Goal: Task Accomplishment & Management: Use online tool/utility

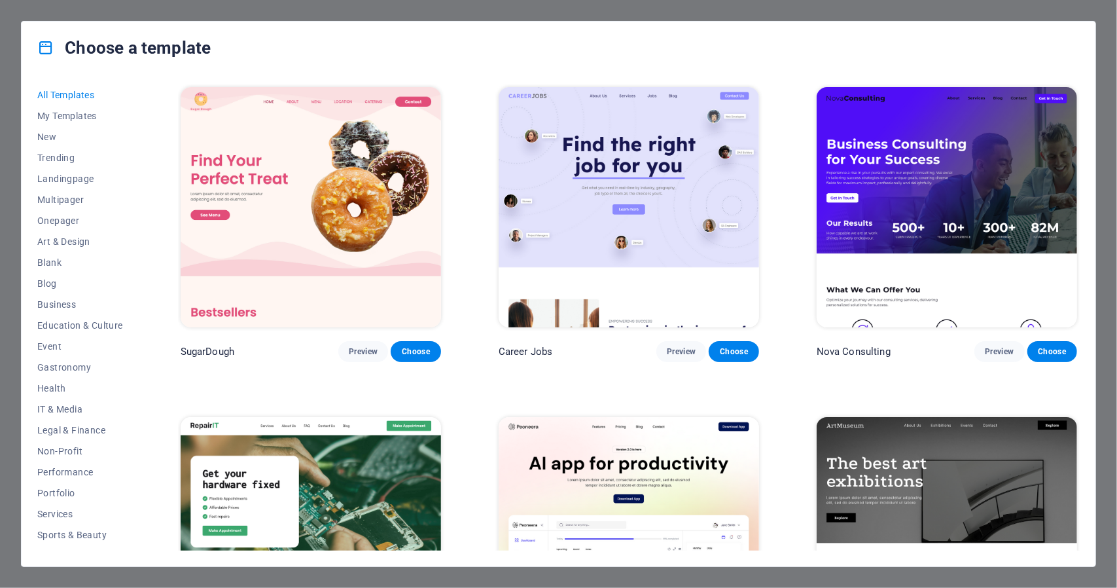
scroll to position [1, 0]
click at [73, 388] on span "Health" at bounding box center [80, 388] width 86 height 10
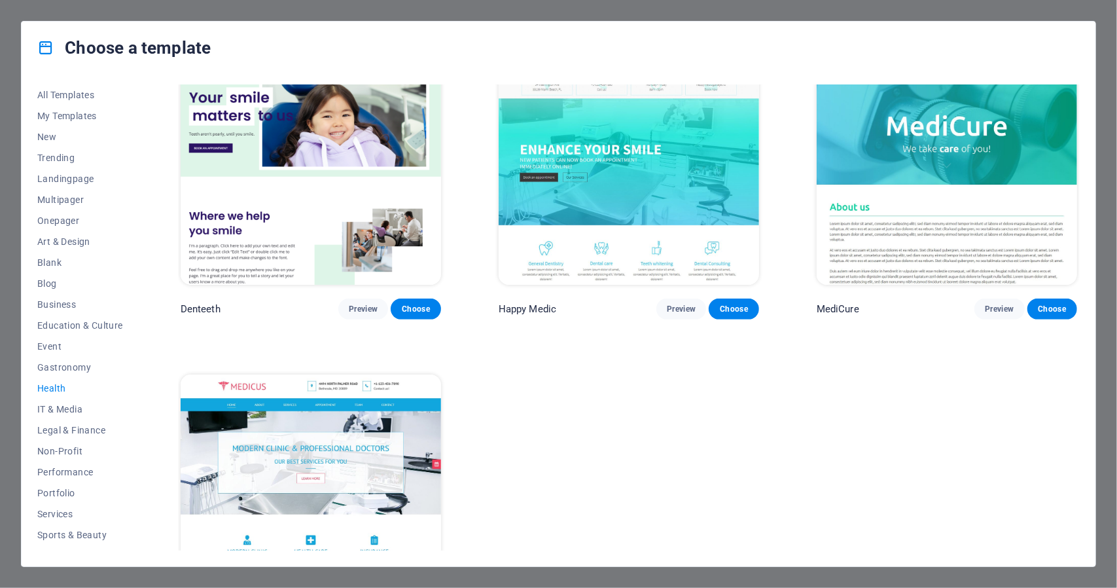
scroll to position [366, 0]
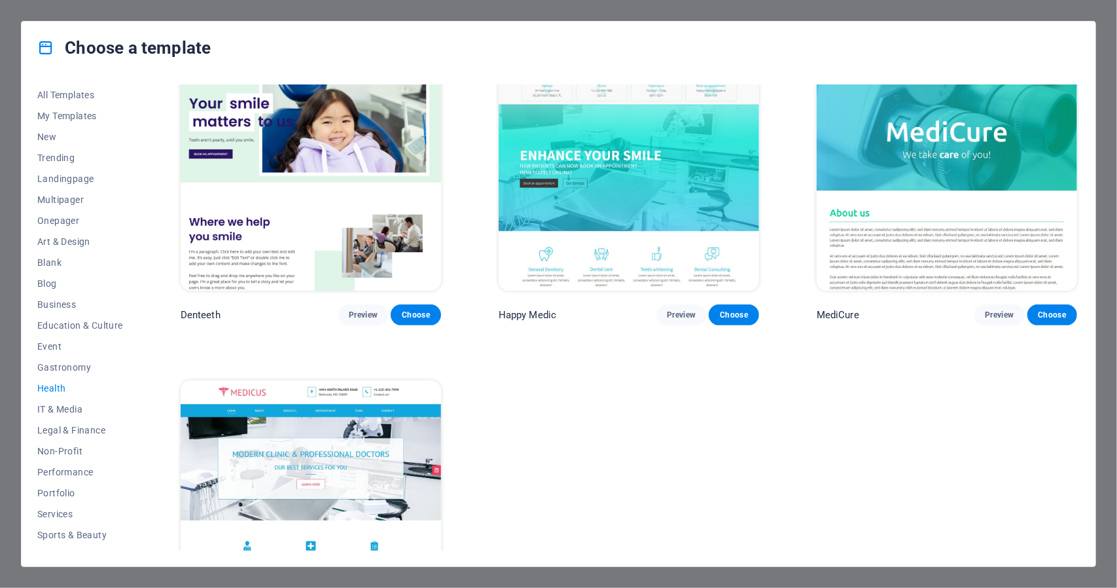
click at [560, 183] on img at bounding box center [629, 170] width 260 height 240
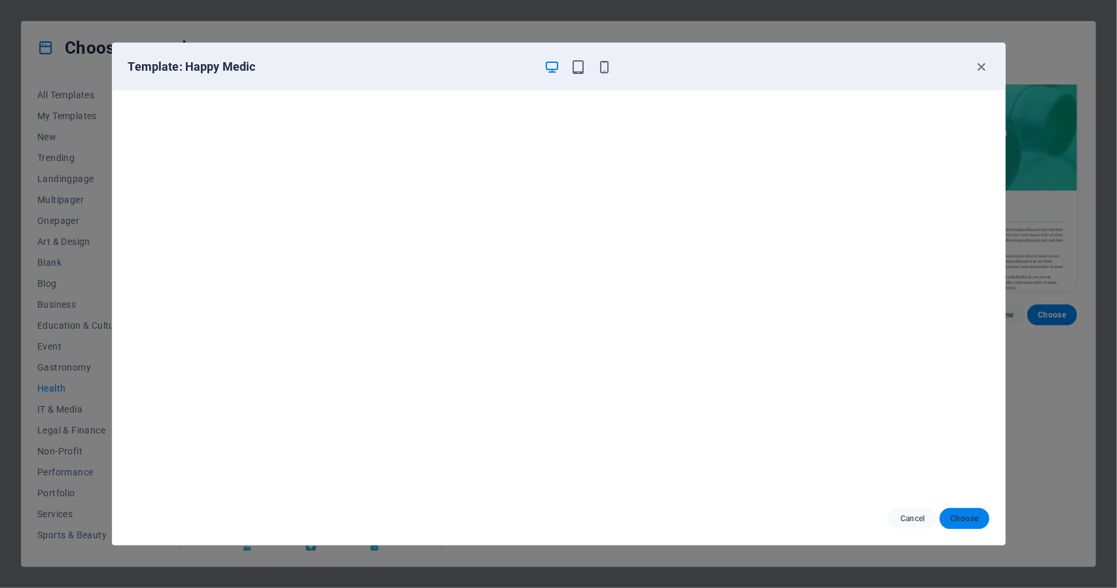
click at [960, 524] on button "Choose" at bounding box center [964, 518] width 49 height 21
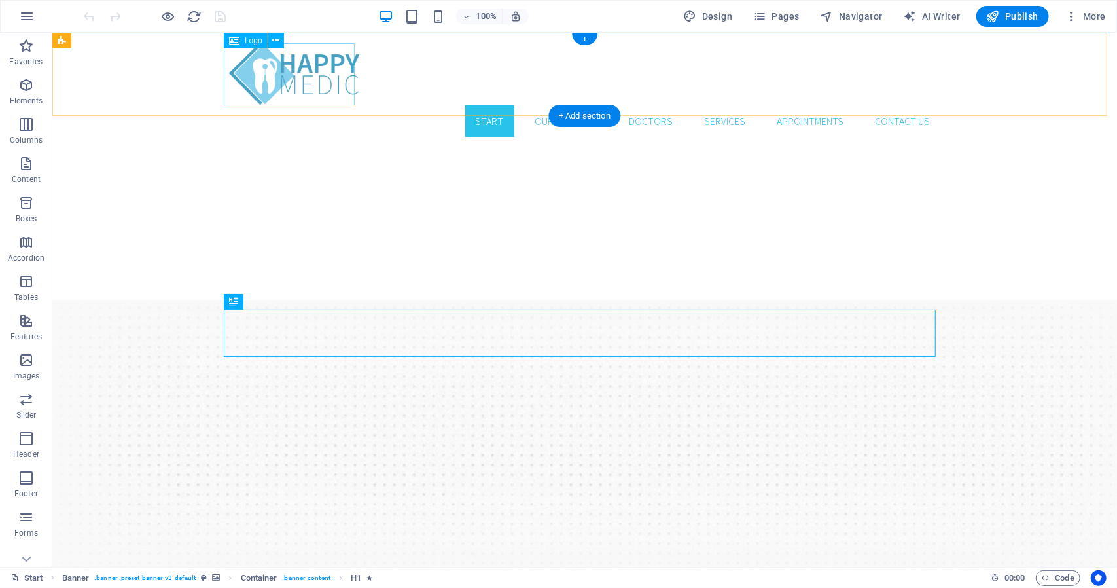
click at [327, 56] on div at bounding box center [584, 74] width 712 height 62
select select "px"
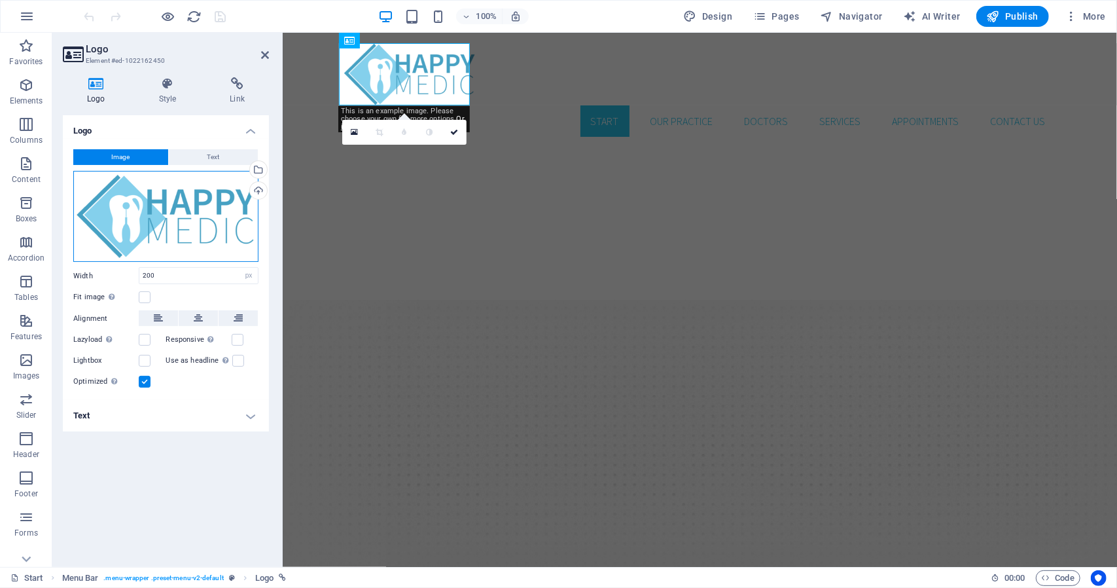
click at [185, 203] on div "Drag files here, click to choose files or select files from Files or our free s…" at bounding box center [165, 217] width 185 height 92
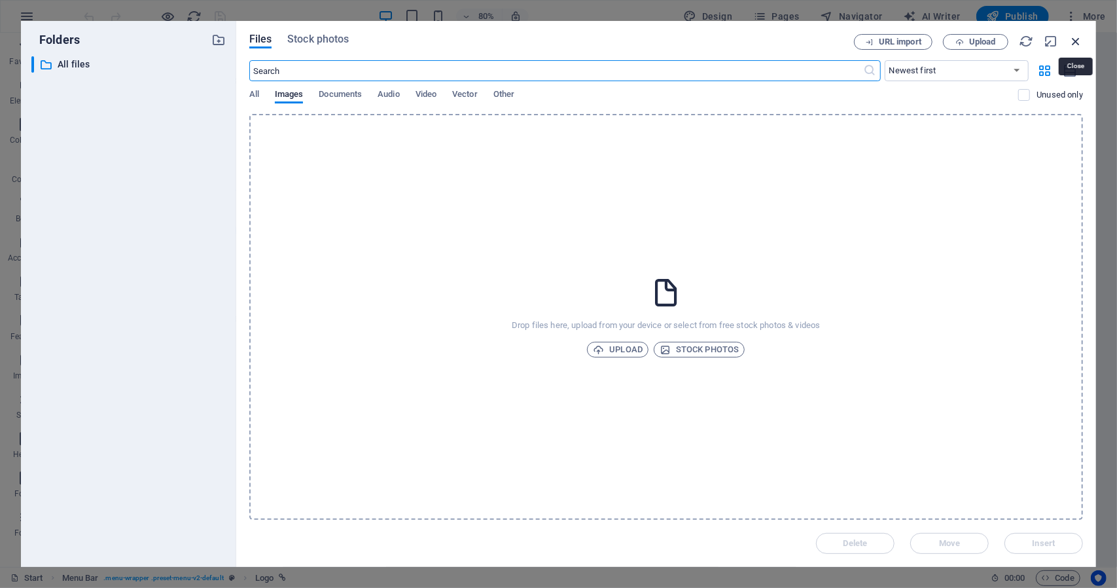
click at [1081, 45] on icon "button" at bounding box center [1076, 41] width 14 height 14
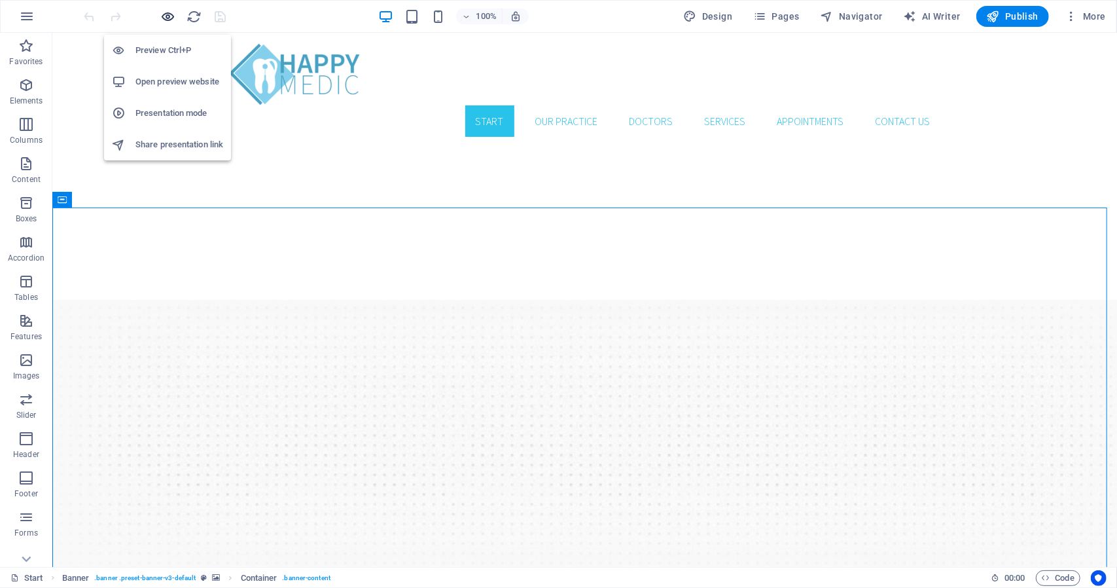
click at [171, 14] on icon "button" at bounding box center [168, 16] width 15 height 15
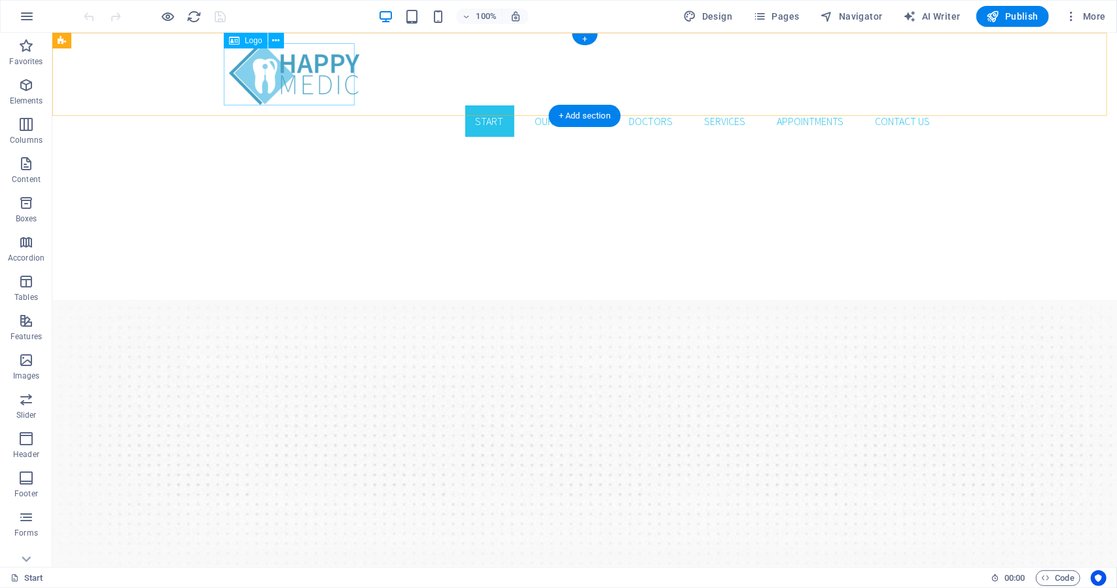
click at [283, 80] on div at bounding box center [584, 74] width 712 height 62
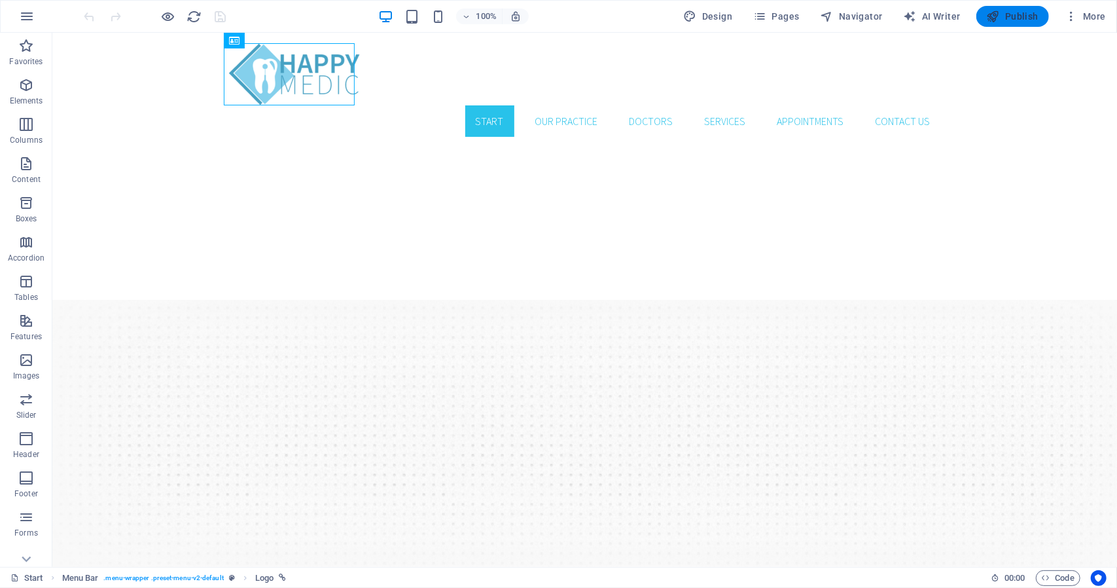
click at [1020, 20] on span "Publish" at bounding box center [1013, 16] width 52 height 13
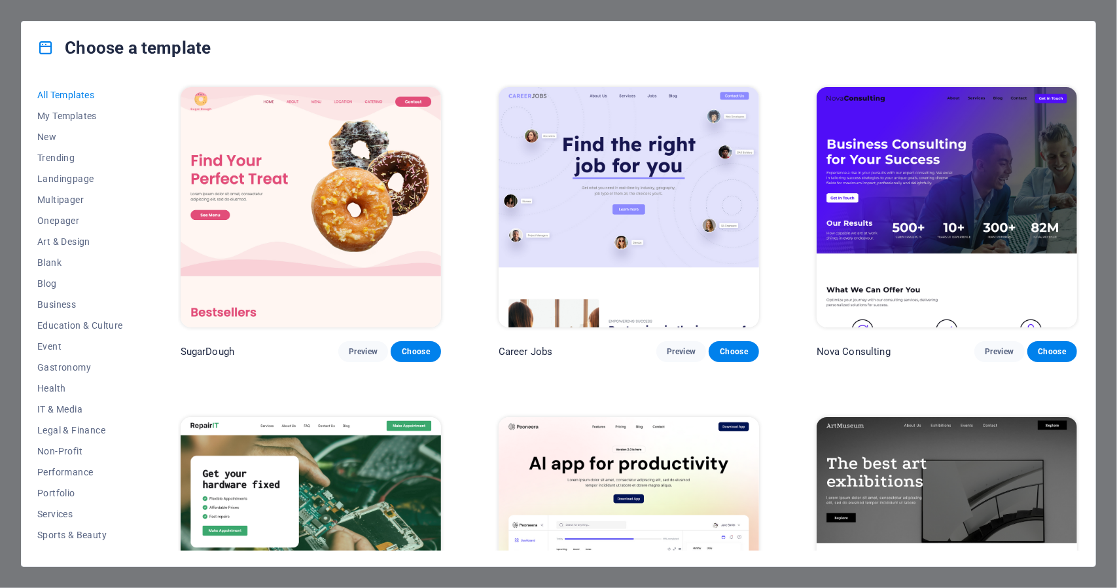
click at [401, 147] on img at bounding box center [311, 207] width 260 height 240
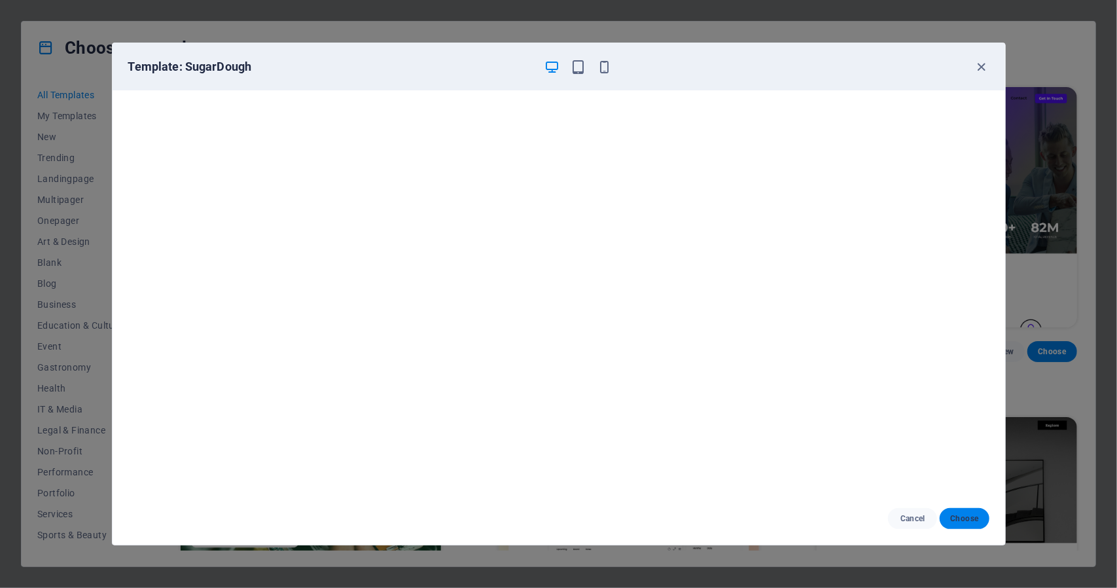
click at [952, 517] on span "Choose" at bounding box center [964, 518] width 28 height 10
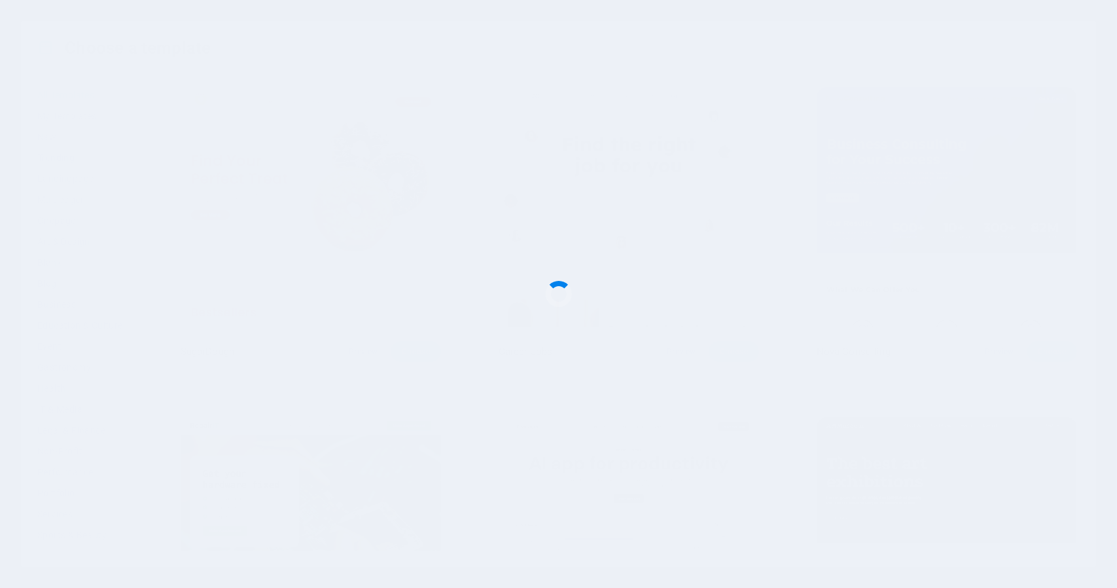
click at [952, 517] on div at bounding box center [558, 294] width 1117 height 588
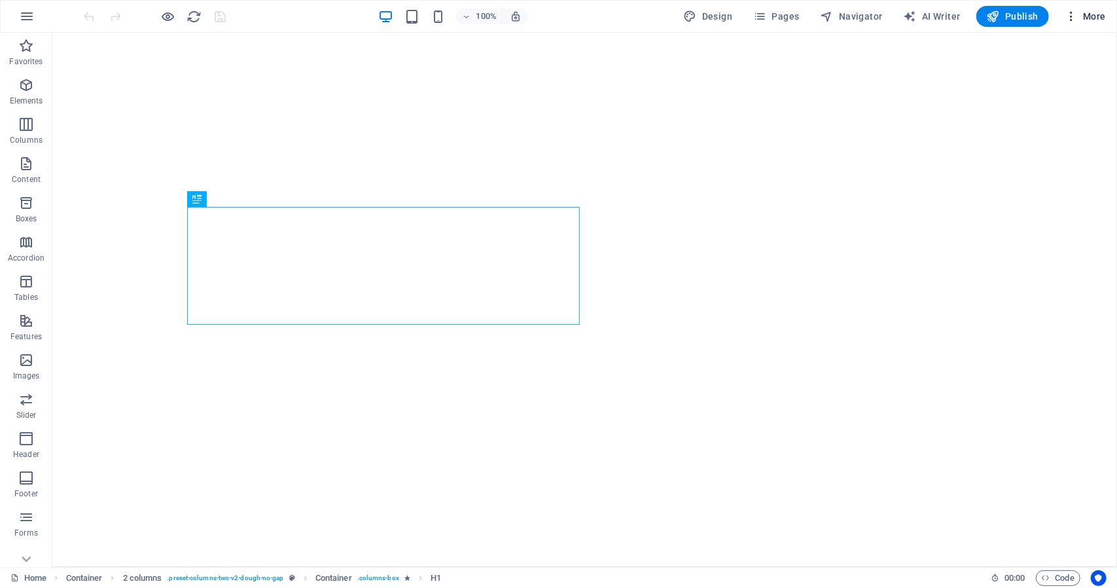
click at [1078, 14] on icon "button" at bounding box center [1071, 16] width 13 height 13
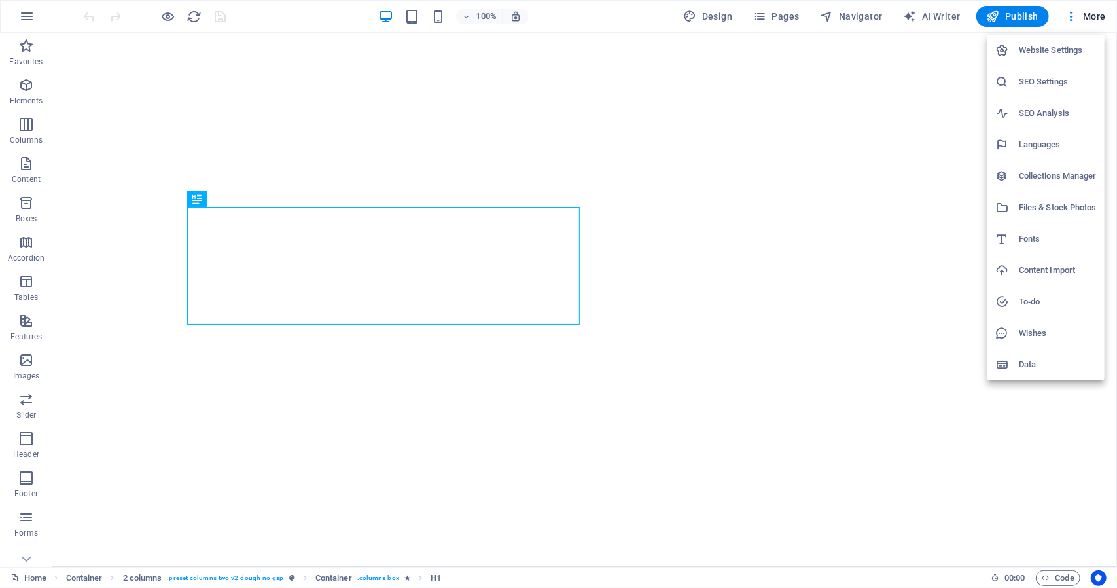
click at [1001, 12] on div at bounding box center [558, 294] width 1117 height 588
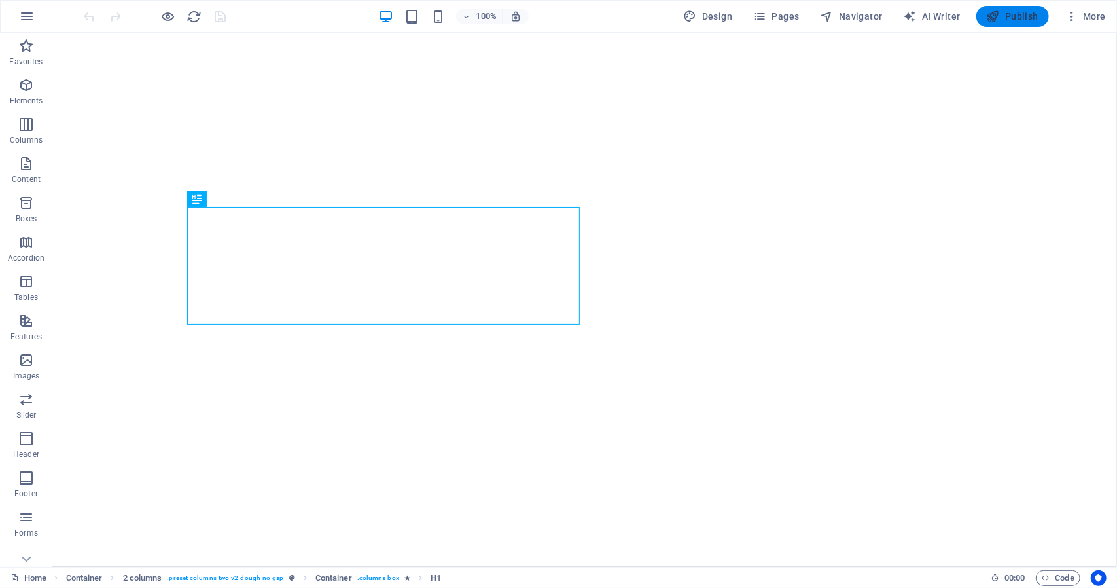
click at [1014, 18] on span "Publish" at bounding box center [1013, 16] width 52 height 13
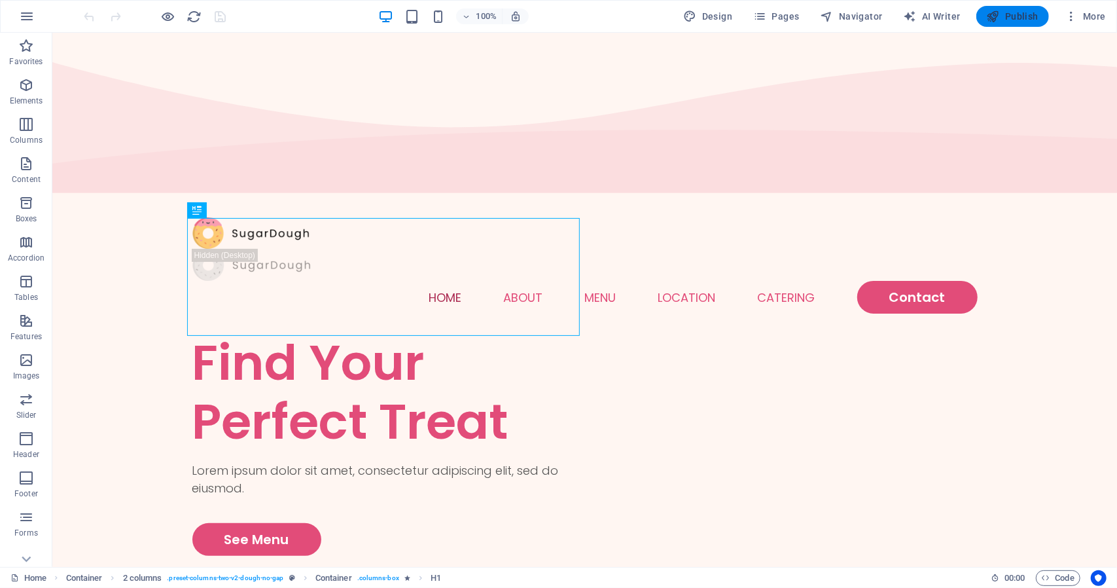
click at [997, 21] on icon "button" at bounding box center [993, 16] width 13 height 13
